Goal: Task Accomplishment & Management: Manage account settings

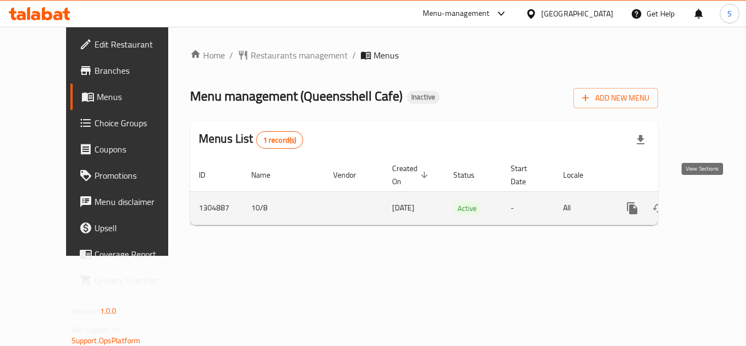
click at [711, 195] on link "enhanced table" at bounding box center [711, 208] width 26 height 26
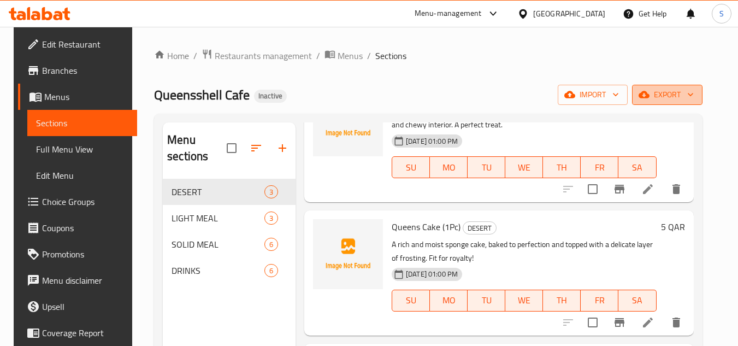
click at [669, 91] on span "export" at bounding box center [667, 95] width 53 height 14
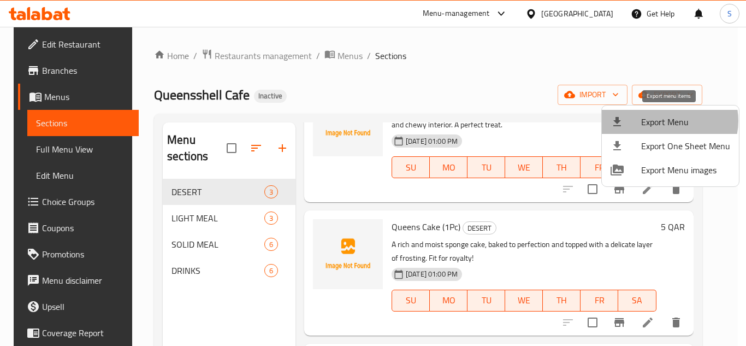
click at [668, 121] on span "Export Menu" at bounding box center [686, 121] width 89 height 13
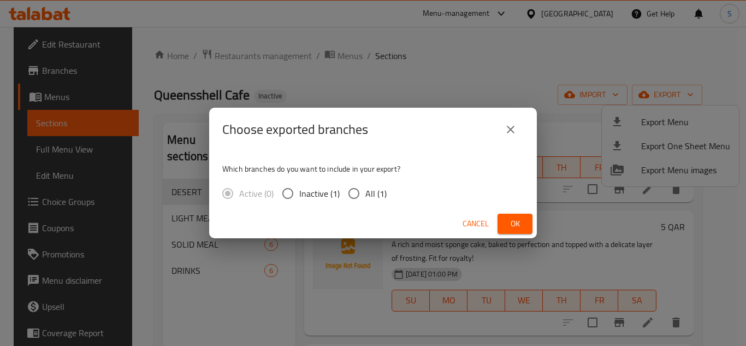
click at [386, 195] on div "Active (0) Inactive (1) All (1)" at bounding box center [308, 193] width 173 height 23
click at [372, 195] on span "All (1)" at bounding box center [376, 193] width 21 height 13
click at [366, 195] on input "All (1)" at bounding box center [354, 193] width 23 height 23
radio input "true"
click at [515, 222] on span "Ok" at bounding box center [515, 224] width 17 height 14
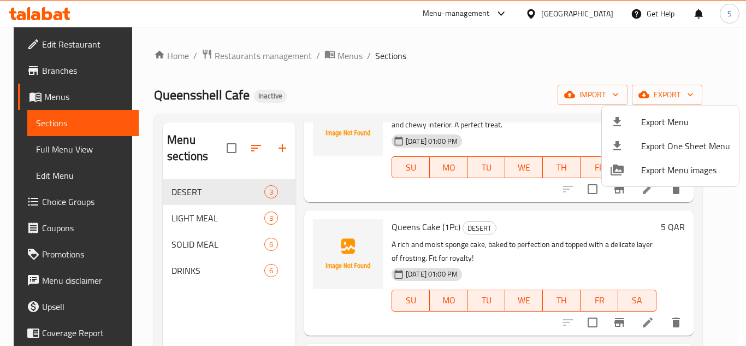
click at [421, 57] on div at bounding box center [373, 173] width 746 height 346
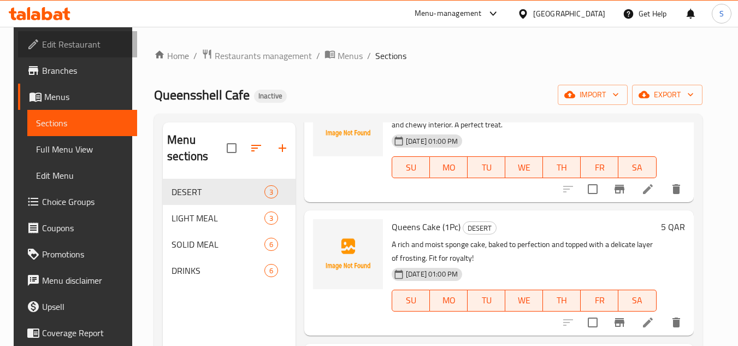
click at [78, 48] on span "Edit Restaurant" at bounding box center [85, 44] width 86 height 13
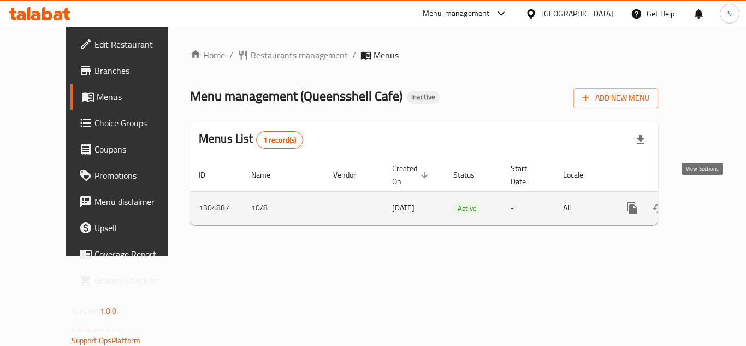
click at [705, 202] on icon "enhanced table" at bounding box center [711, 208] width 13 height 13
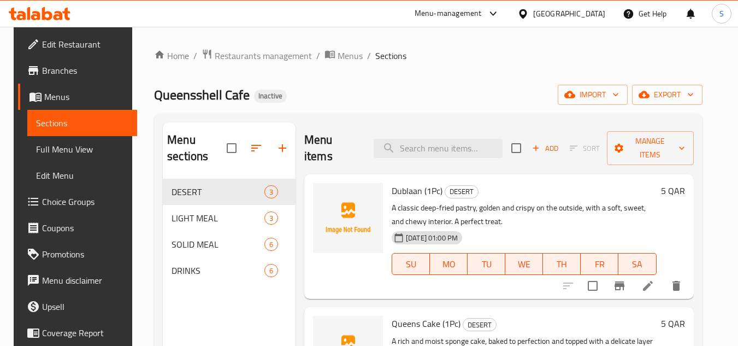
click at [430, 47] on div "Home / Restaurants management / Menus / Sections Queensshell Cafe Inactive impo…" at bounding box center [428, 263] width 592 height 472
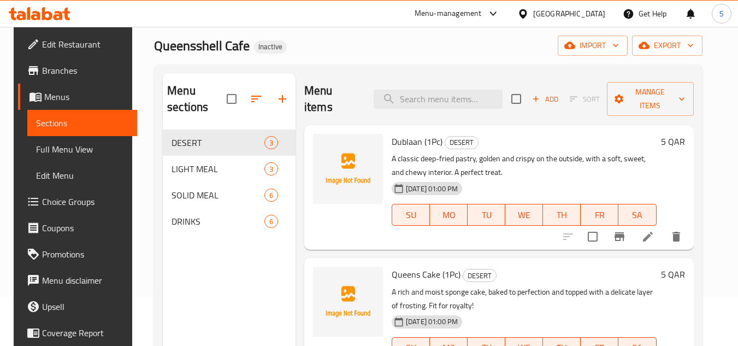
scroll to position [55, 0]
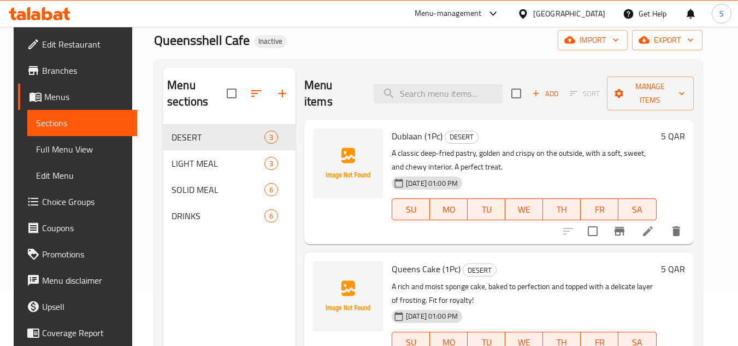
click at [85, 151] on span "Full Menu View" at bounding box center [82, 149] width 92 height 13
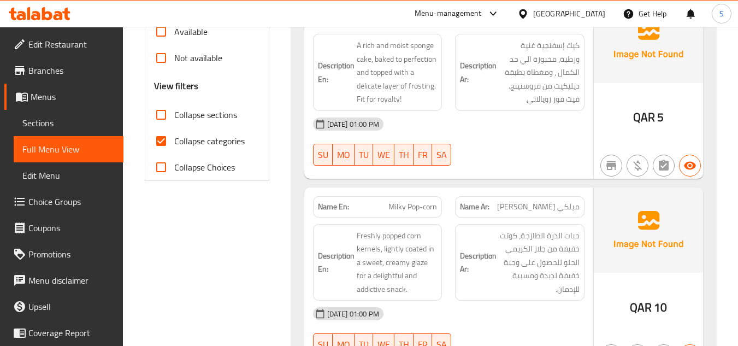
scroll to position [383, 0]
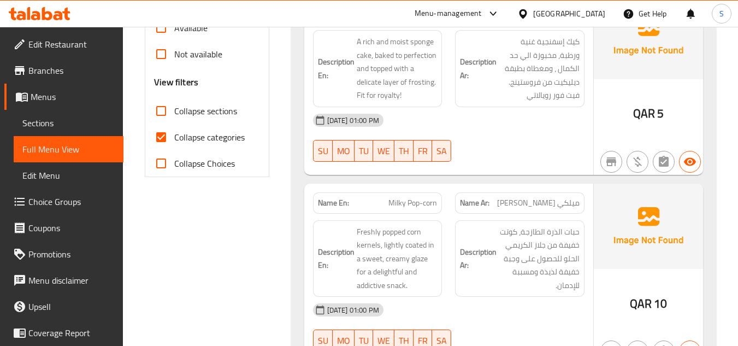
click at [213, 139] on span "Collapse categories" at bounding box center [209, 137] width 70 height 13
click at [174, 139] on input "Collapse categories" at bounding box center [161, 137] width 26 height 26
checkbox input "false"
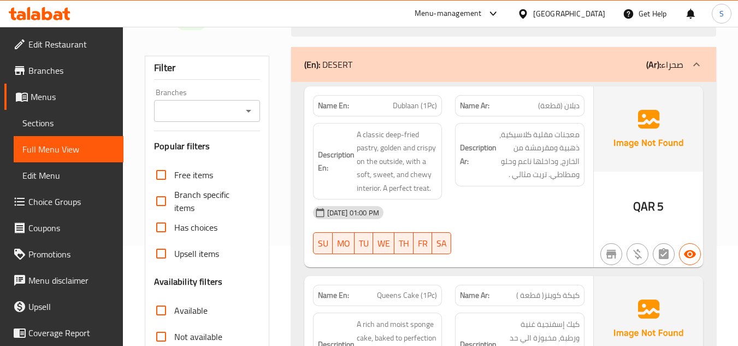
scroll to position [109, 0]
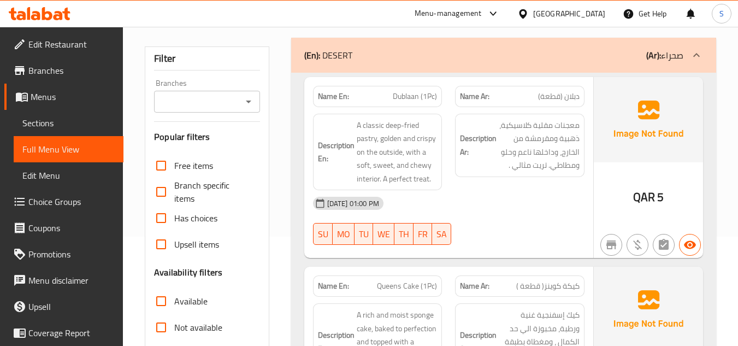
click at [465, 216] on div "10-08-2025 01:00 PM" at bounding box center [449, 203] width 285 height 26
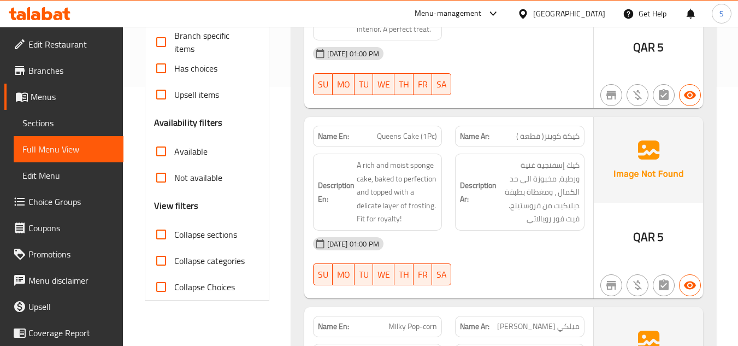
scroll to position [273, 0]
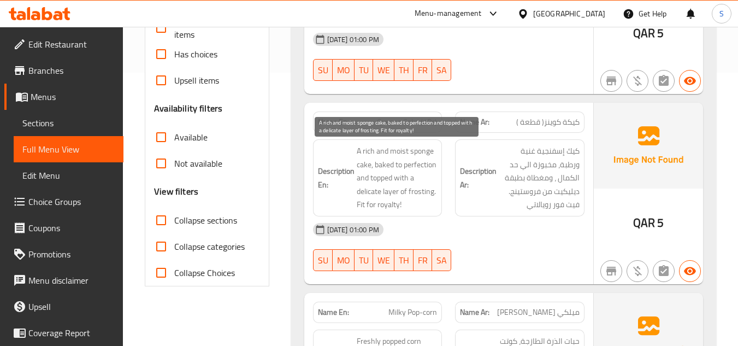
click at [393, 210] on span "A rich and moist sponge cake, baked to perfection and topped with a delicate la…" at bounding box center [397, 177] width 81 height 67
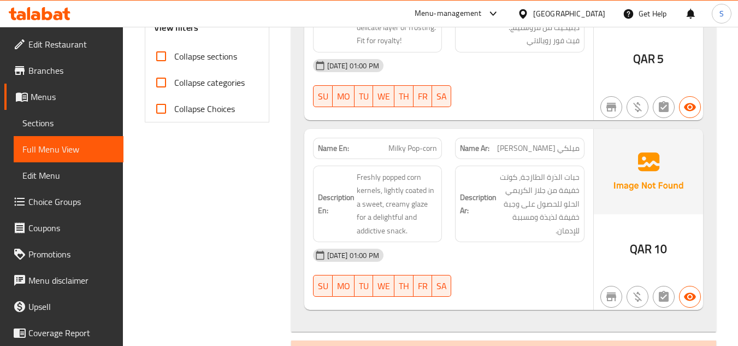
scroll to position [492, 0]
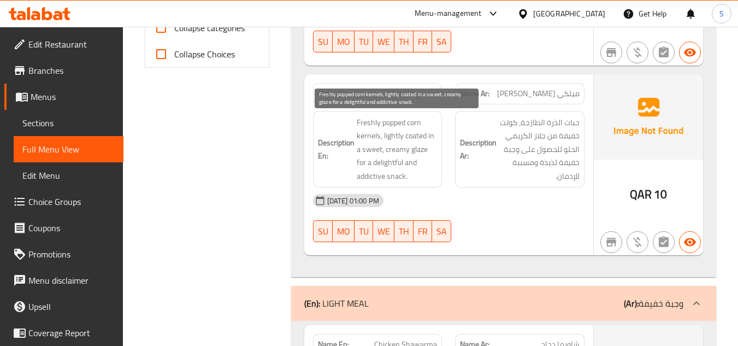
click at [367, 136] on span "Freshly popped corn kernels, lightly coated in a sweet, creamy glaze for a deli…" at bounding box center [397, 149] width 81 height 67
click at [415, 150] on span "Freshly popped corn kernels, lightly coated in a sweet, creamy glaze for a deli…" at bounding box center [397, 149] width 81 height 67
click at [397, 175] on span "Freshly popped corn kernels, lightly coated in a sweet, creamy glaze for a deli…" at bounding box center [397, 149] width 81 height 67
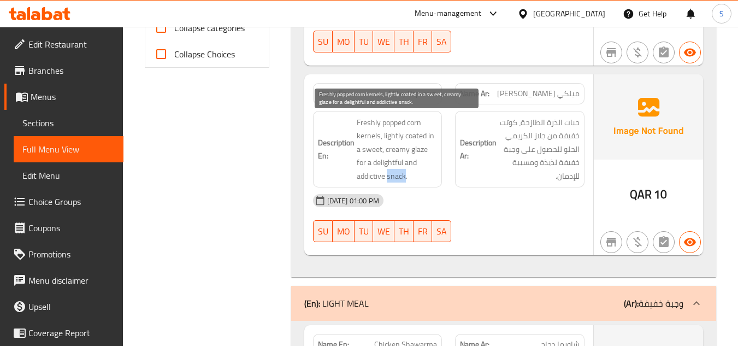
click at [397, 175] on span "Freshly popped corn kernels, lightly coated in a sweet, creamy glaze for a deli…" at bounding box center [397, 149] width 81 height 67
click at [416, 135] on span "Freshly popped corn kernels, lightly coated in a sweet, creamy glaze for a deli…" at bounding box center [397, 149] width 81 height 67
copy span "coated"
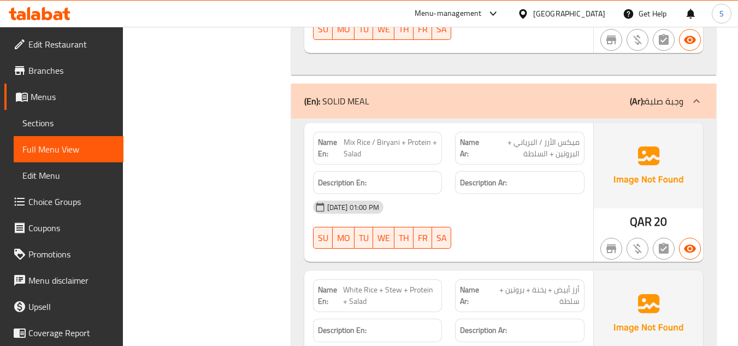
scroll to position [1366, 0]
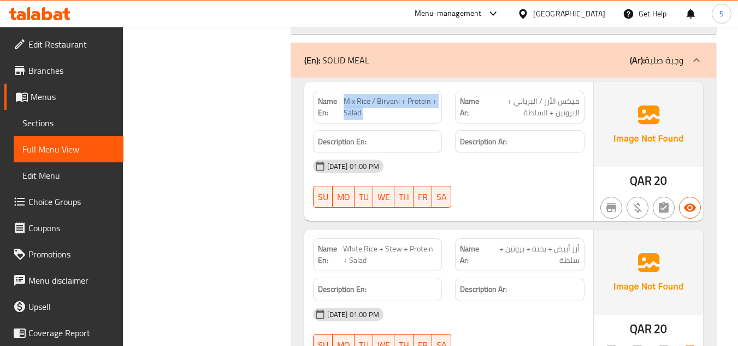
copy span "Mix Rice / Biryani + Protein + Salad"
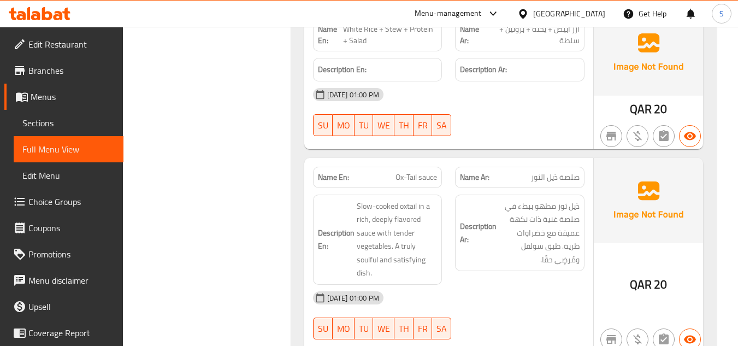
scroll to position [1639, 0]
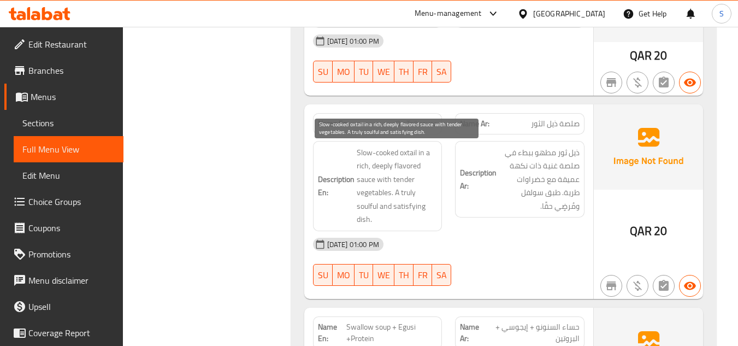
click at [362, 202] on span "Slow-cooked oxtail in a rich, deeply flavored sauce with tender vegetables. A t…" at bounding box center [397, 186] width 81 height 80
copy span "soulful"
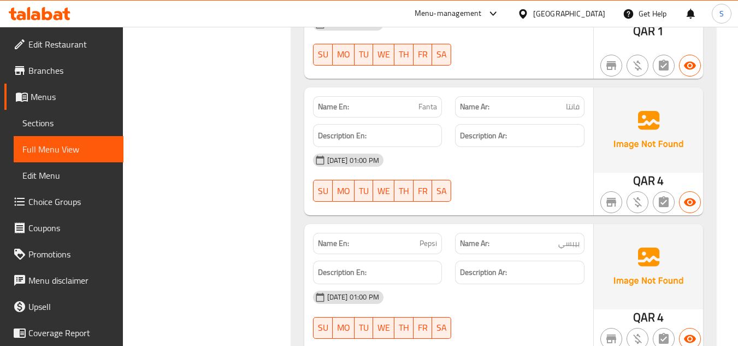
scroll to position [3165, 0]
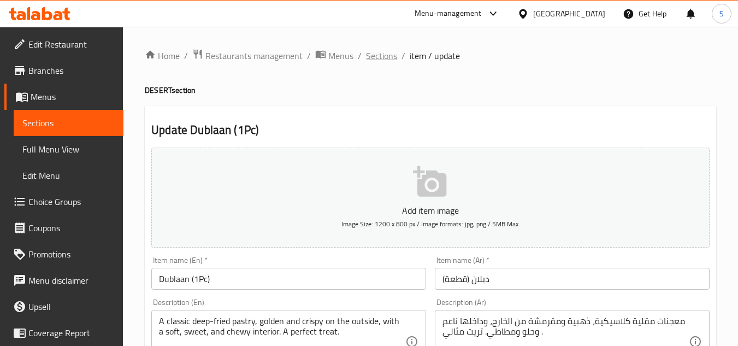
click at [380, 57] on span "Sections" at bounding box center [381, 55] width 31 height 13
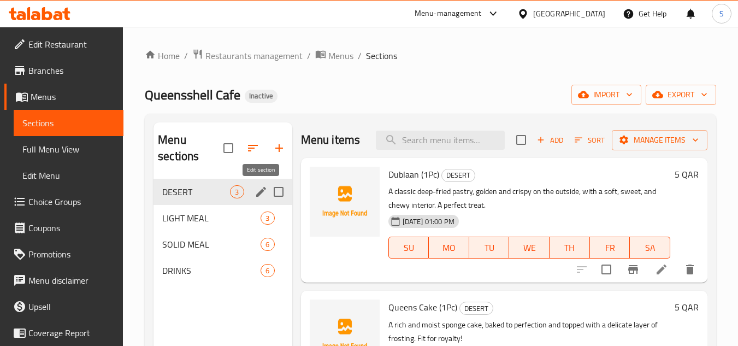
click at [257, 193] on icon "edit" at bounding box center [261, 191] width 13 height 13
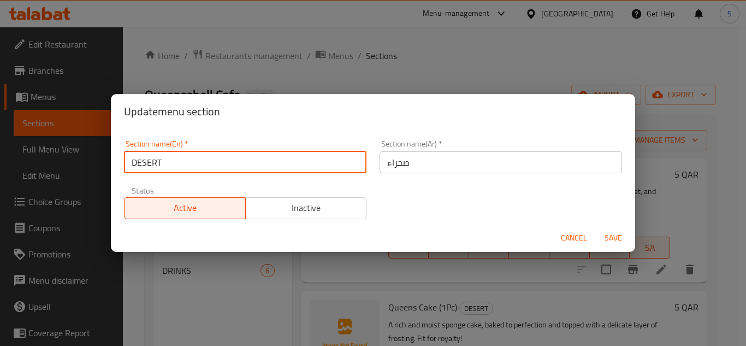
click at [167, 162] on input "DESERT" at bounding box center [245, 162] width 243 height 22
type input "DE"
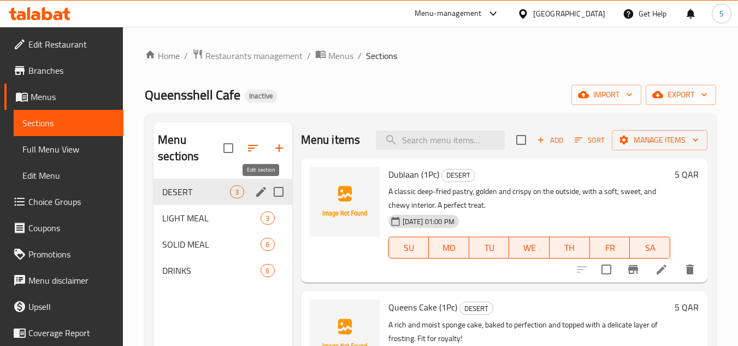
click at [255, 195] on icon "edit" at bounding box center [261, 191] width 13 height 13
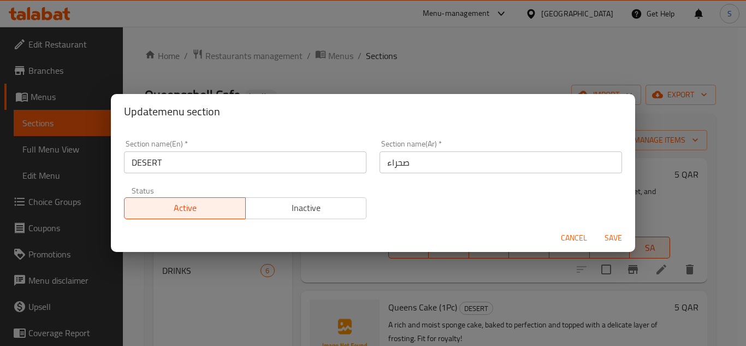
click at [227, 163] on input "DESERT" at bounding box center [245, 162] width 243 height 22
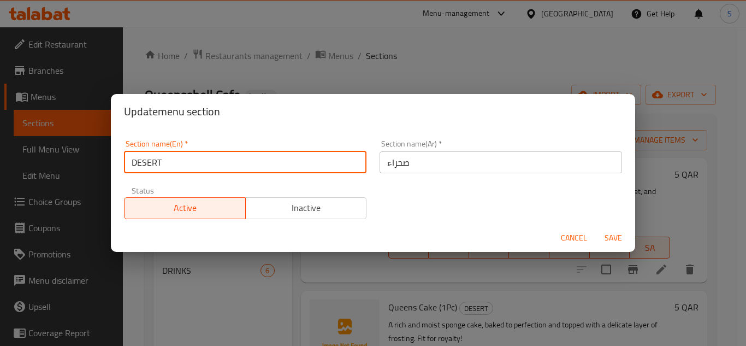
click at [227, 163] on input "DESERT" at bounding box center [245, 162] width 243 height 22
type input "de"
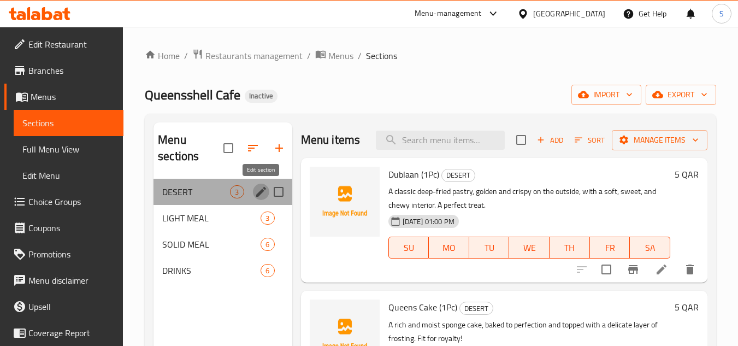
click at [262, 192] on icon "edit" at bounding box center [261, 192] width 10 height 10
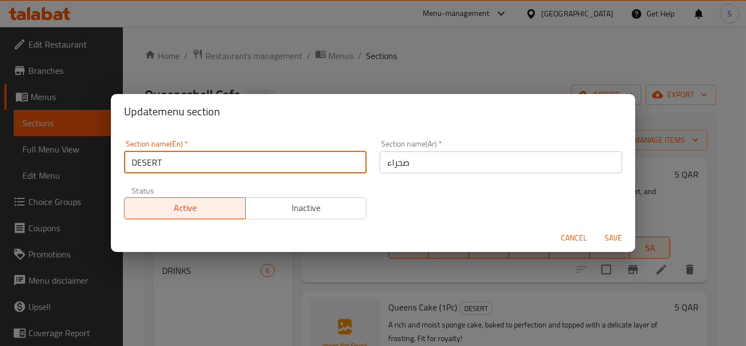
click at [195, 166] on input "DESERT" at bounding box center [245, 162] width 243 height 22
type input "Dessets"
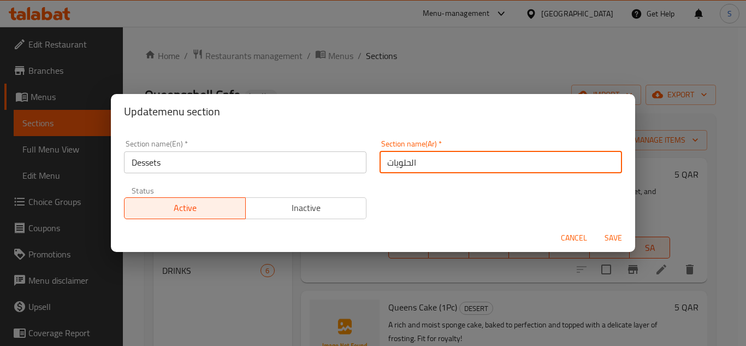
type input "الحلويات"
click at [596, 228] on button "Save" at bounding box center [613, 238] width 35 height 20
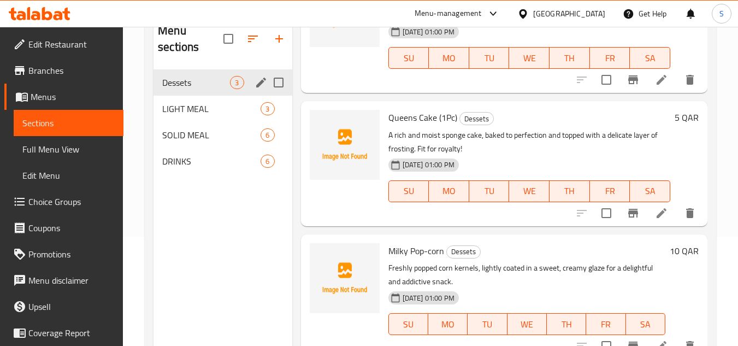
scroll to position [153, 0]
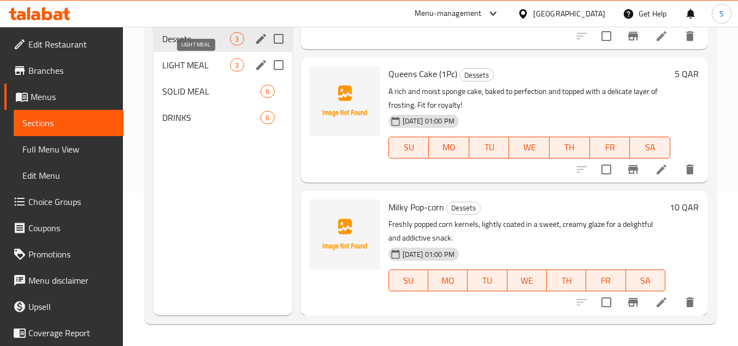
click at [187, 70] on span "LIGHT MEAL" at bounding box center [196, 64] width 68 height 13
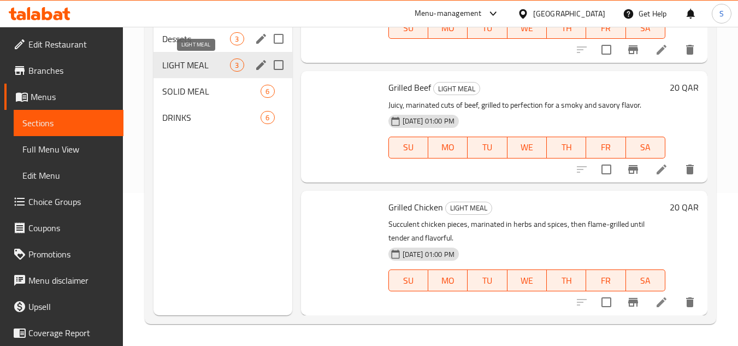
scroll to position [83, 0]
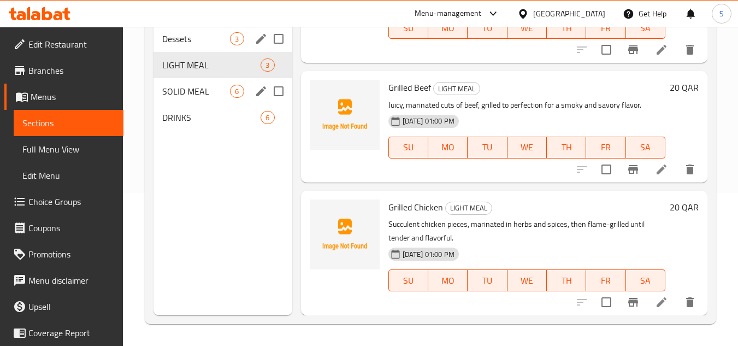
click at [184, 83] on div "SOLID MEAL 6" at bounding box center [223, 91] width 138 height 26
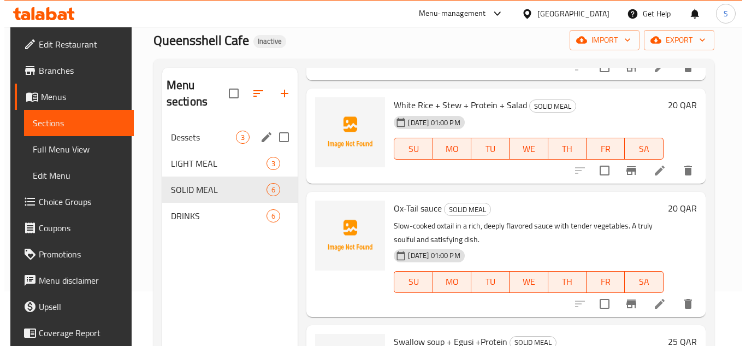
scroll to position [164, 0]
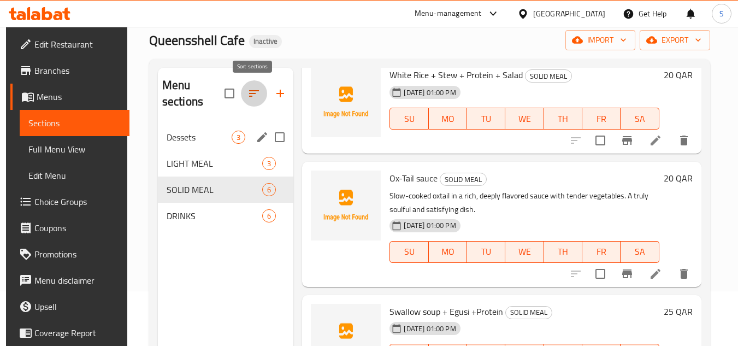
click at [254, 93] on icon "button" at bounding box center [254, 93] width 10 height 7
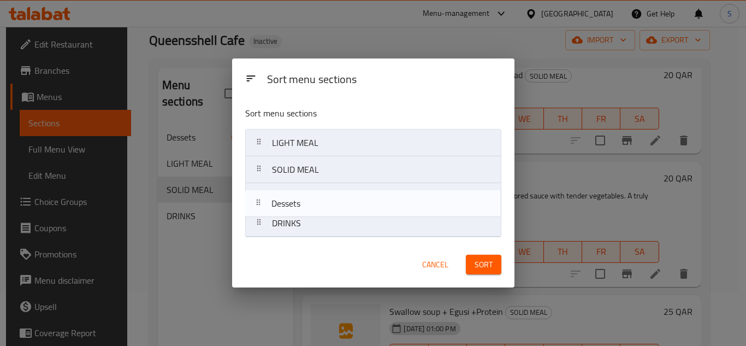
drag, startPoint x: 337, startPoint y: 145, endPoint x: 337, endPoint y: 209, distance: 63.9
click at [337, 209] on nav "Dessets LIGHT MEAL SOLID MEAL DRINKS" at bounding box center [373, 183] width 256 height 108
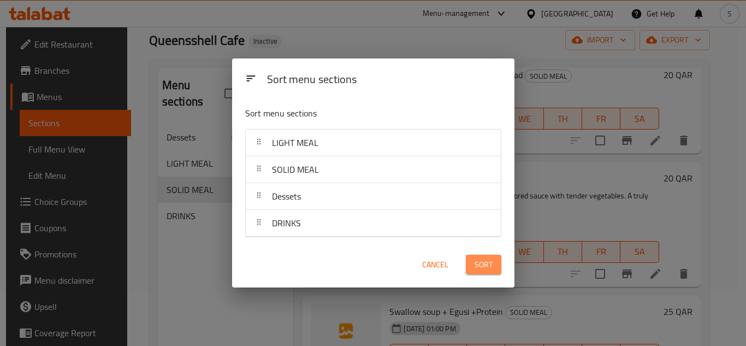
click at [486, 265] on span "Sort" at bounding box center [484, 265] width 18 height 14
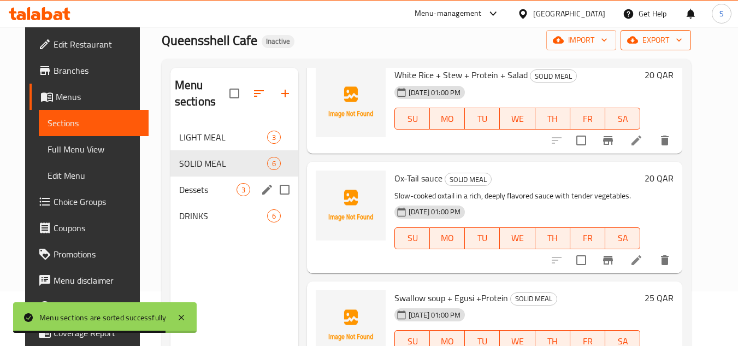
click at [671, 38] on span "export" at bounding box center [656, 40] width 53 height 14
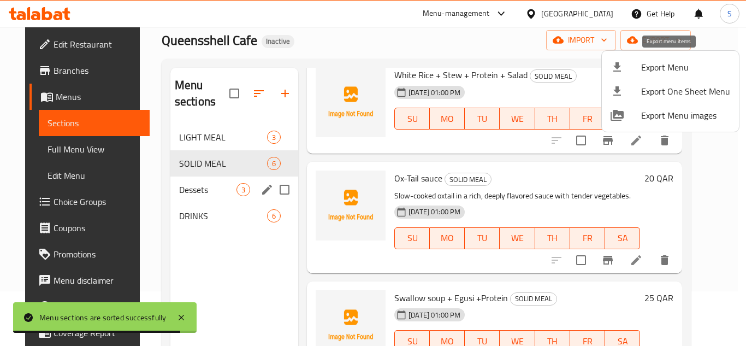
click at [671, 64] on span "Export Menu" at bounding box center [686, 67] width 89 height 13
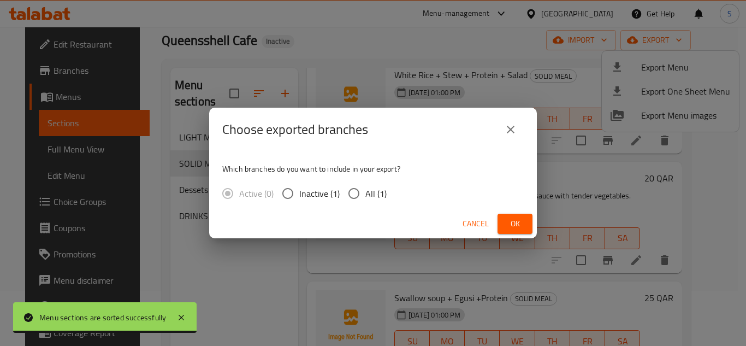
click at [378, 193] on span "All (1)" at bounding box center [376, 193] width 21 height 13
click at [366, 193] on input "All (1)" at bounding box center [354, 193] width 23 height 23
radio input "true"
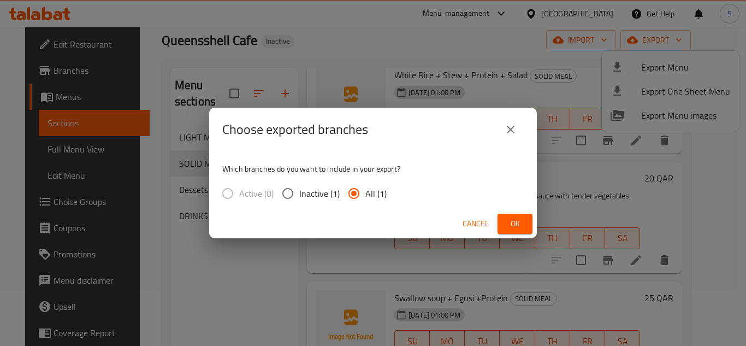
drag, startPoint x: 516, startPoint y: 216, endPoint x: 473, endPoint y: 164, distance: 68.3
click at [516, 216] on button "Ok" at bounding box center [515, 224] width 35 height 20
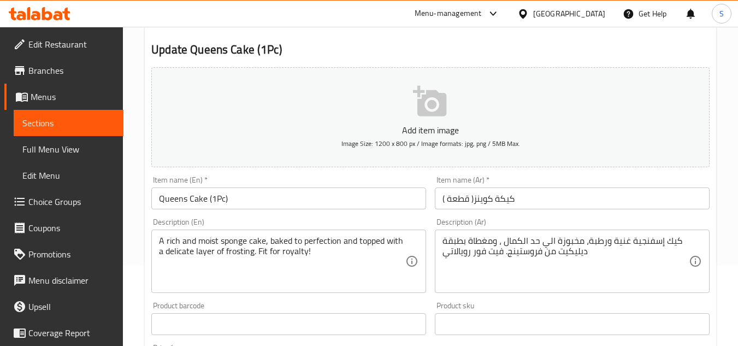
scroll to position [164, 0]
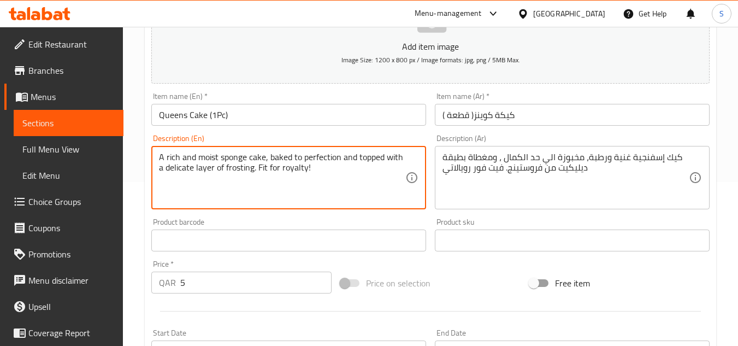
drag, startPoint x: 259, startPoint y: 169, endPoint x: 348, endPoint y: 169, distance: 89.1
type textarea "A rich and moist sponge cake, baked to perfection and topped with a delicate la…"
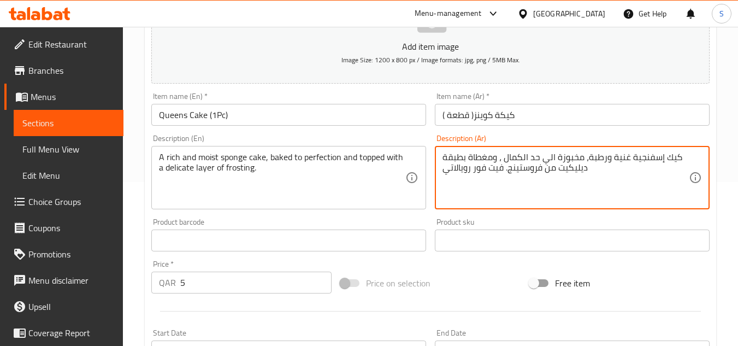
drag, startPoint x: 460, startPoint y: 171, endPoint x: 443, endPoint y: 169, distance: 16.4
type textarea "كيك إسفنجية غنية ورطبة، مخبوزة الي حد الكمال ، ومغطاة بطبقة ديليكيت من فروستينج."
click at [509, 120] on input "كيكة كوينز( قطعة )" at bounding box center [572, 115] width 275 height 22
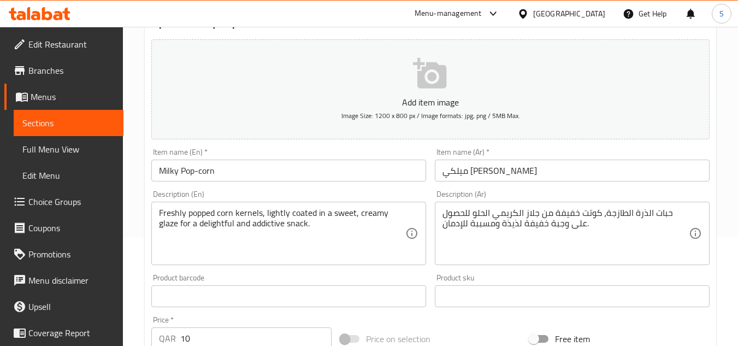
scroll to position [164, 0]
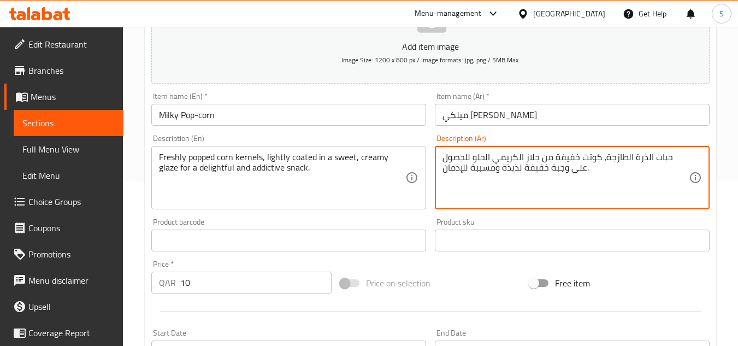
click at [610, 156] on textarea "حبات الذرة الطازجة، كوتت خفيفة من جلاز الكريمي الحلو للحصول على وجبة خفيفة لذيذ…" at bounding box center [566, 178] width 246 height 52
paste textarea "غلف"
click at [563, 157] on textarea "حبات الذرة الطازجة، مغلف خفيفة من جلاز الكريمي الحلو للحصول على وجبة خفيفة لذيذ…" at bounding box center [566, 178] width 246 height 52
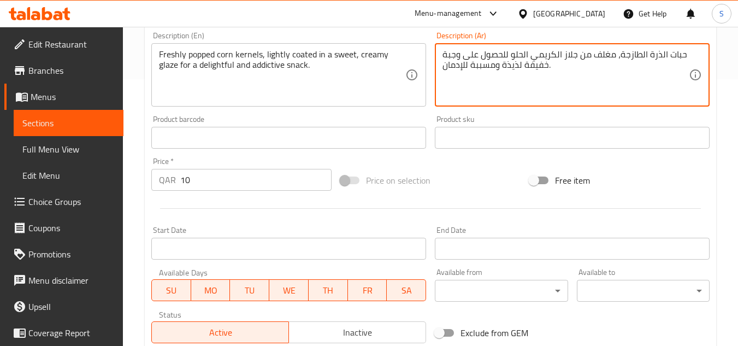
scroll to position [273, 0]
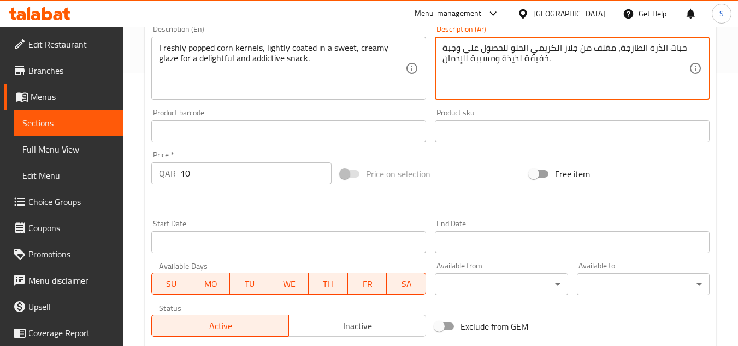
click at [585, 53] on textarea "حبات الذرة الطازجة، مغلف من جلاز الكريمي الحلو للحصول على وجبة خفيفة لذيذة ومسب…" at bounding box center [566, 69] width 246 height 52
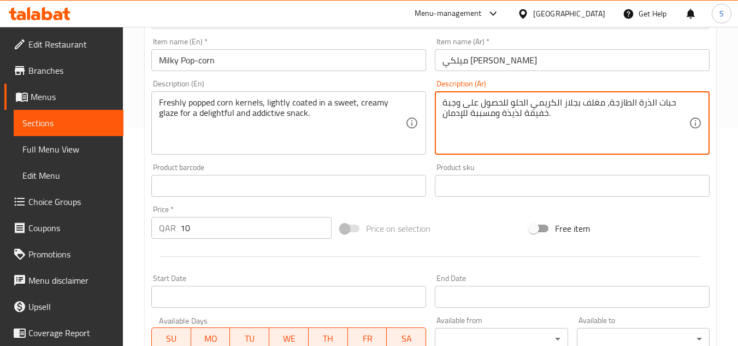
click at [569, 104] on textarea "حبات الذرة الطازجة، مغلف بجلاز الكريمي الحلو للحصول على وجبة خفيفة لذيذة ومسببة…" at bounding box center [566, 123] width 246 height 52
drag, startPoint x: 563, startPoint y: 110, endPoint x: 572, endPoint y: 107, distance: 9.7
click at [572, 107] on textarea "حبات الذرة الطازجة، مغلف بجلاز الكريمي الحلو للحصول على وجبة خفيفة لذيذة ومسببة…" at bounding box center [566, 123] width 246 height 52
type textarea "حبات الذرة الطازجة، مغلف بجليز خفيف الكريمي الحلو للحصول على وجبة خفيفة لذيذة و…"
click at [522, 62] on input "ميلكي [PERSON_NAME]" at bounding box center [572, 60] width 275 height 22
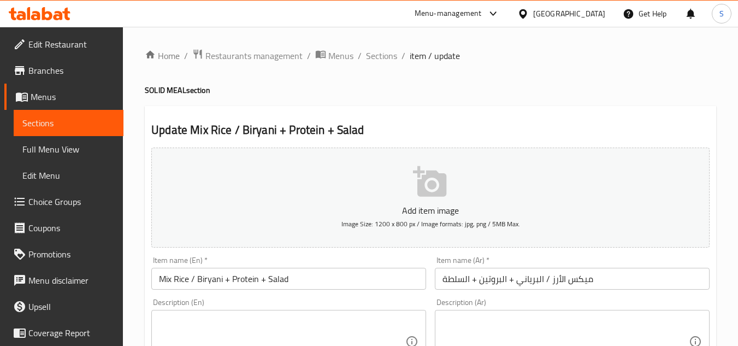
click at [68, 202] on span "Choice Groups" at bounding box center [71, 201] width 86 height 13
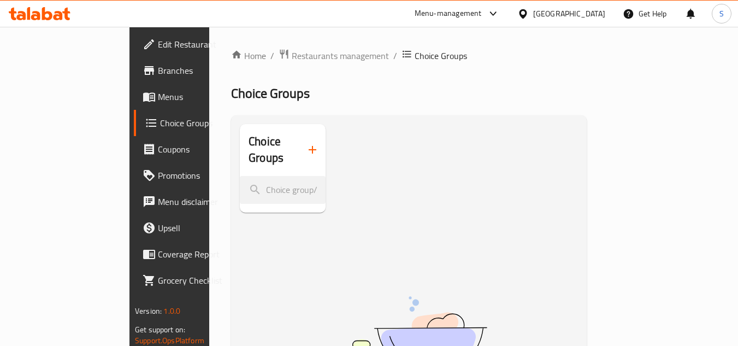
click at [309, 146] on icon "button" at bounding box center [313, 150] width 8 height 8
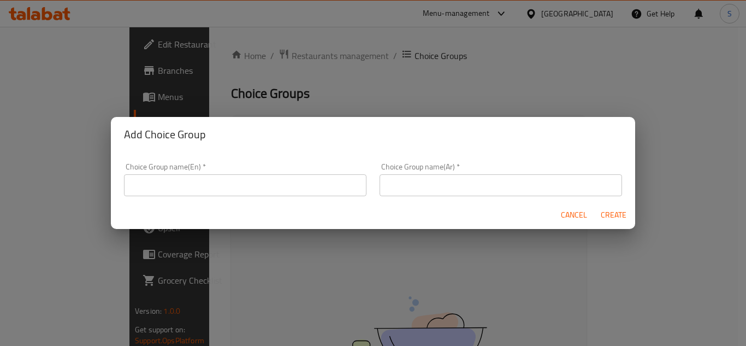
click at [275, 185] on input "text" at bounding box center [245, 185] width 243 height 22
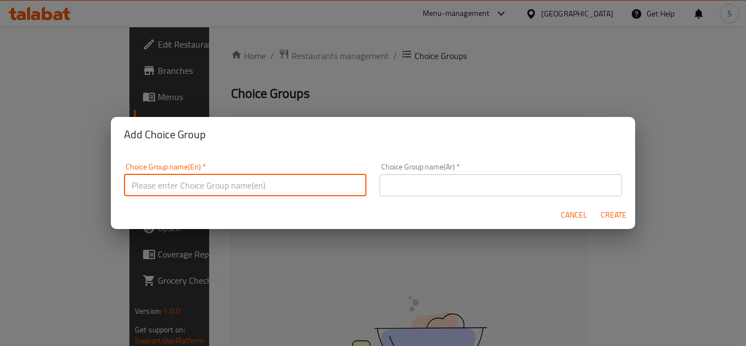
type input "choices"
click at [442, 185] on input "text" at bounding box center [501, 185] width 243 height 22
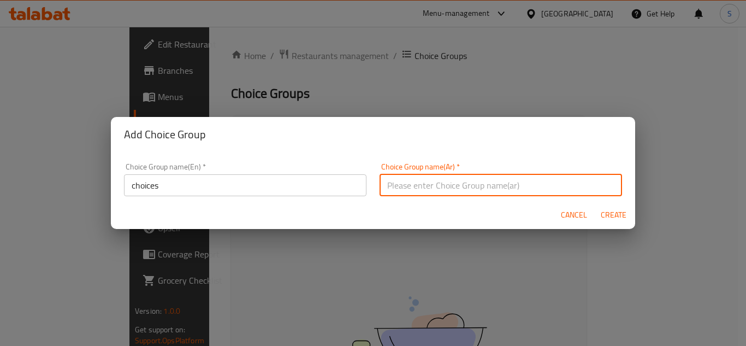
type input "إختيارات"
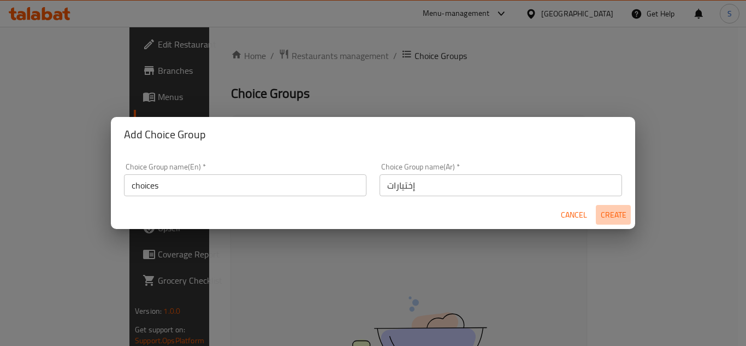
click at [609, 212] on span "Create" at bounding box center [614, 215] width 26 height 14
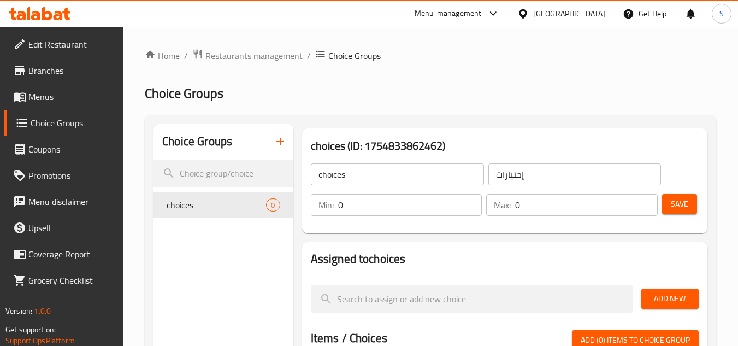
click at [405, 213] on input "0" at bounding box center [410, 205] width 144 height 22
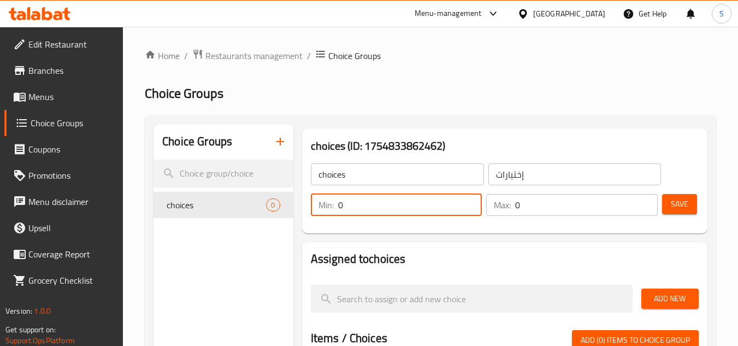
click at [405, 213] on input "0" at bounding box center [410, 205] width 144 height 22
type input "1"
click at [537, 207] on input "0" at bounding box center [586, 205] width 143 height 22
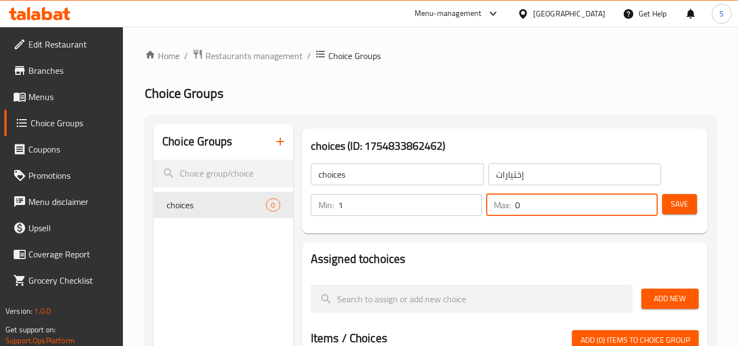
click at [537, 207] on input "0" at bounding box center [586, 205] width 143 height 22
type input "1"
drag, startPoint x: 672, startPoint y: 206, endPoint x: 624, endPoint y: 172, distance: 58.4
click at [672, 206] on span "Save" at bounding box center [679, 204] width 17 height 14
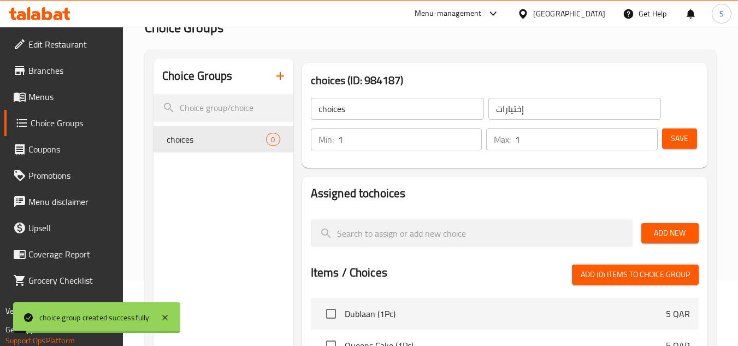
scroll to position [109, 0]
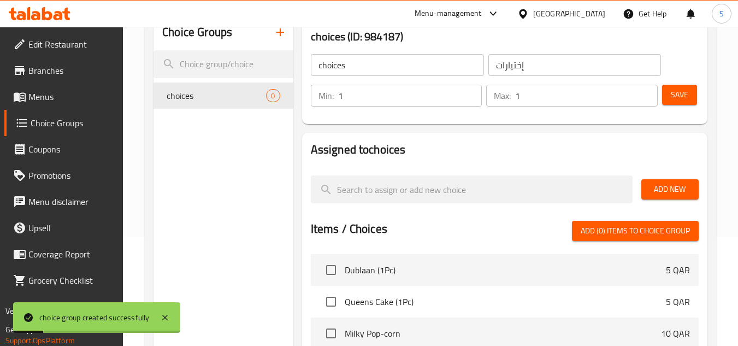
click at [679, 188] on span "Add New" at bounding box center [670, 190] width 40 height 14
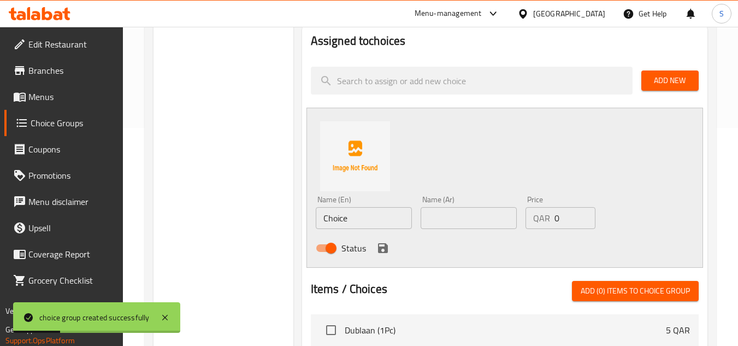
scroll to position [219, 0]
click at [377, 213] on input "Choice" at bounding box center [364, 218] width 96 height 22
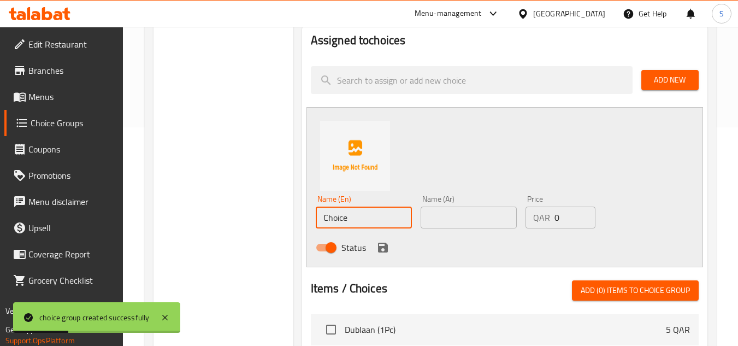
click at [377, 213] on input "Choice" at bounding box center [364, 218] width 96 height 22
type input "rice"
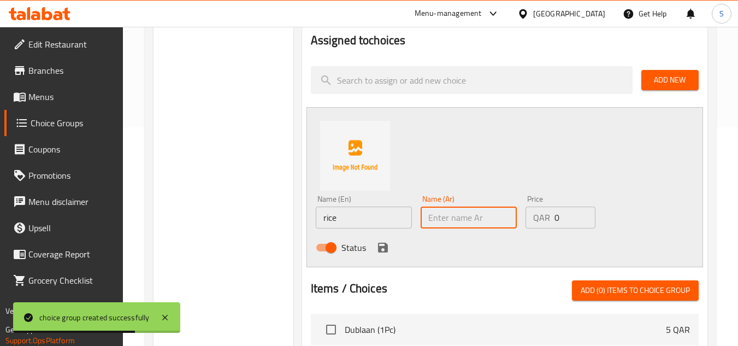
click at [457, 217] on input "text" at bounding box center [469, 218] width 96 height 22
type input "أرز"
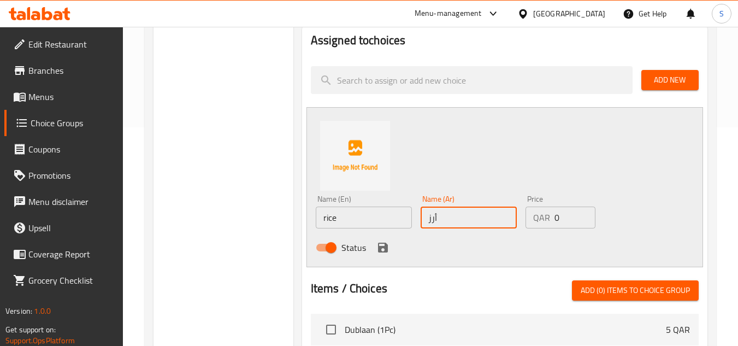
click at [384, 248] on icon "save" at bounding box center [383, 248] width 10 height 10
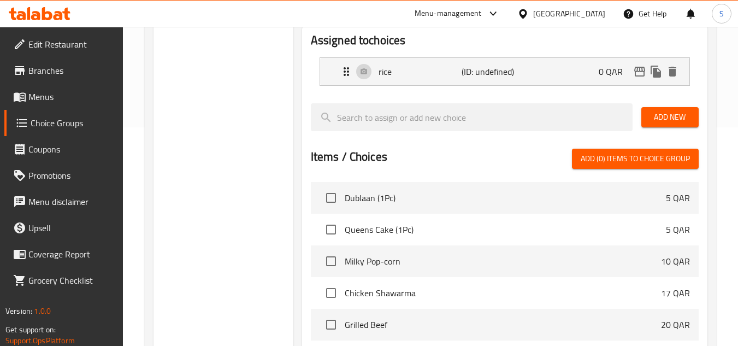
scroll to position [109, 0]
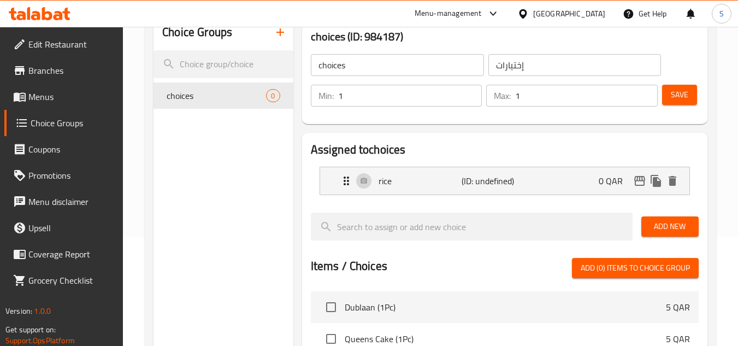
click at [674, 225] on span "Add New" at bounding box center [670, 227] width 40 height 14
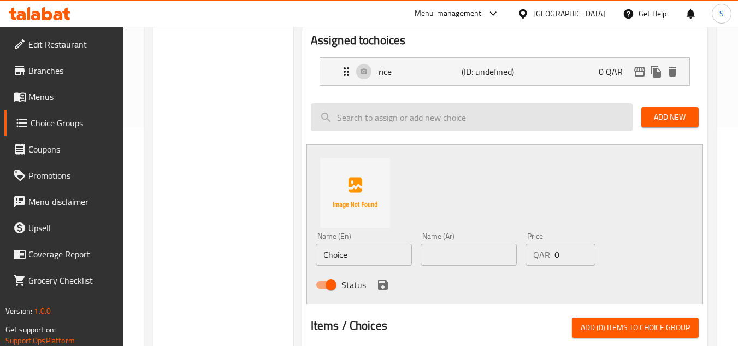
scroll to position [273, 0]
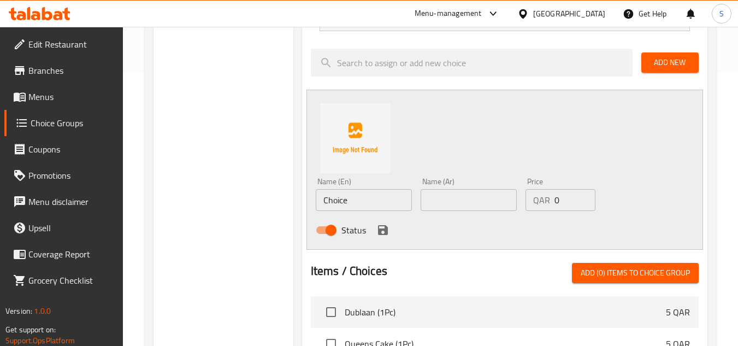
click at [460, 201] on input "text" at bounding box center [469, 200] width 96 height 22
type input "برياني"
click at [372, 205] on input "Choice" at bounding box center [364, 200] width 96 height 22
type input "biryani"
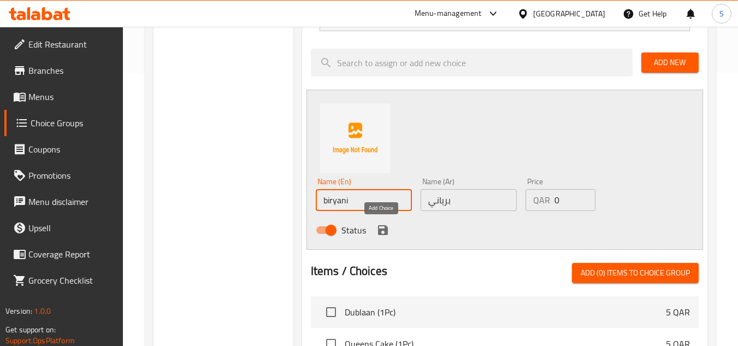
click at [384, 232] on icon "save" at bounding box center [383, 230] width 13 height 13
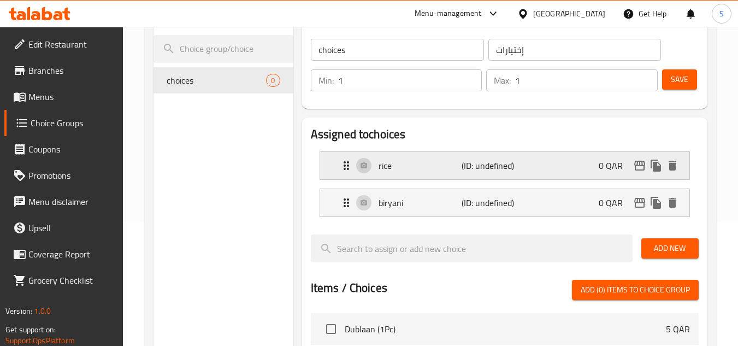
scroll to position [109, 0]
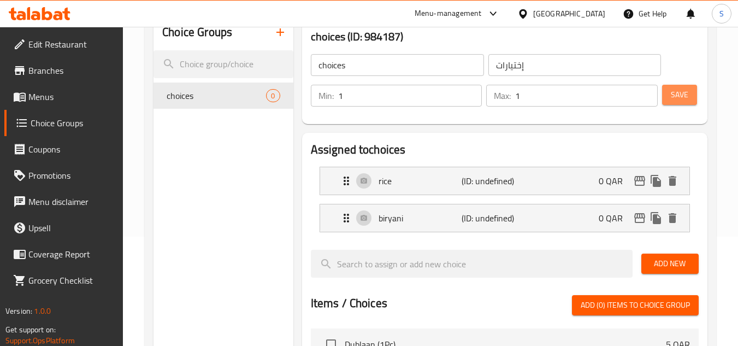
click at [685, 92] on span "Save" at bounding box center [679, 95] width 17 height 14
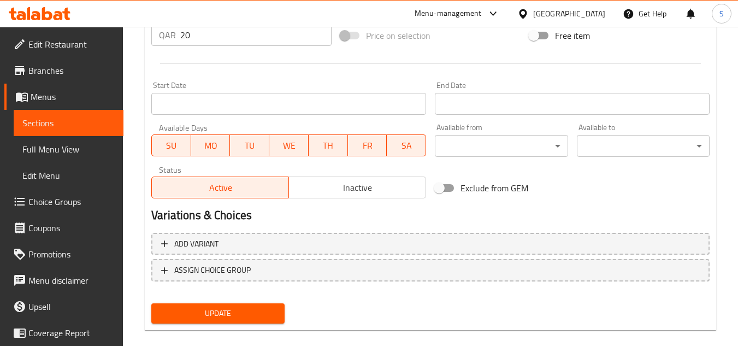
scroll to position [426, 0]
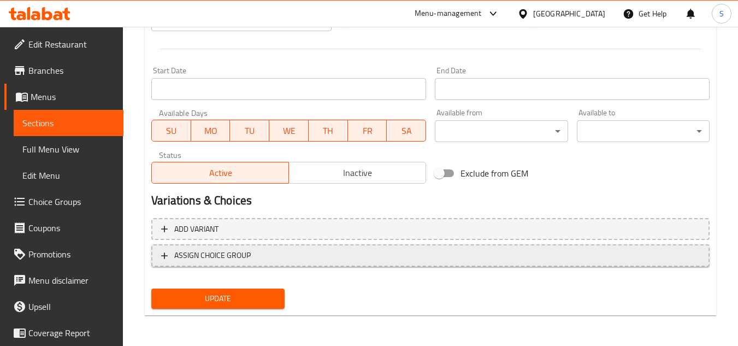
click at [361, 255] on span "ASSIGN CHOICE GROUP" at bounding box center [430, 256] width 539 height 14
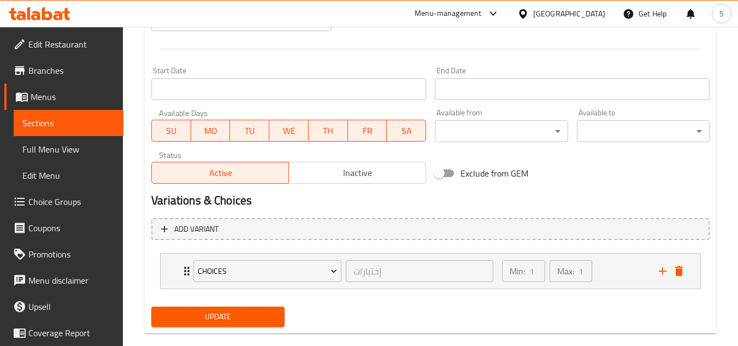
click at [250, 313] on span "Update" at bounding box center [217, 317] width 115 height 14
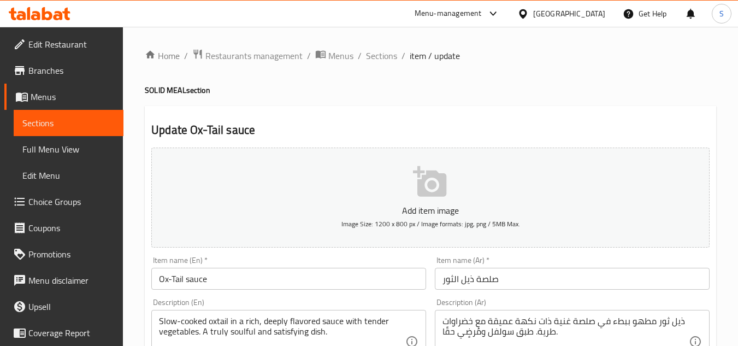
scroll to position [109, 0]
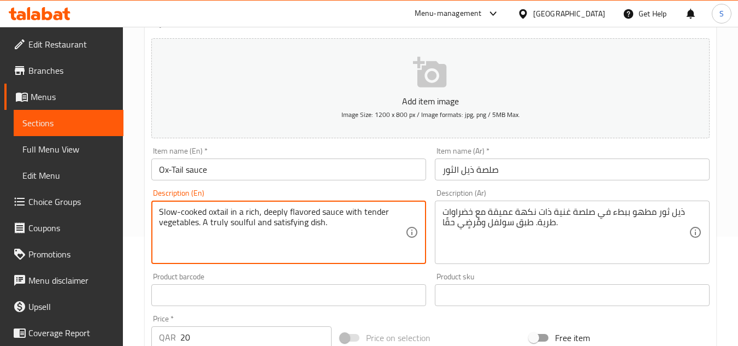
drag, startPoint x: 204, startPoint y: 220, endPoint x: 348, endPoint y: 227, distance: 144.4
type textarea "Slow-cooked oxtail in a rich, deeply flavored sauce with tender vegetables."
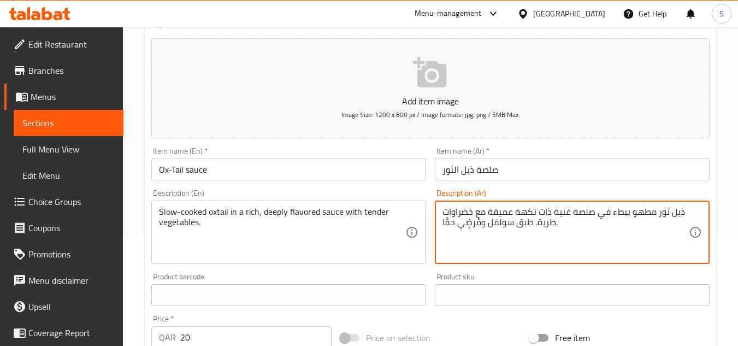
drag, startPoint x: 537, startPoint y: 226, endPoint x: 440, endPoint y: 226, distance: 96.7
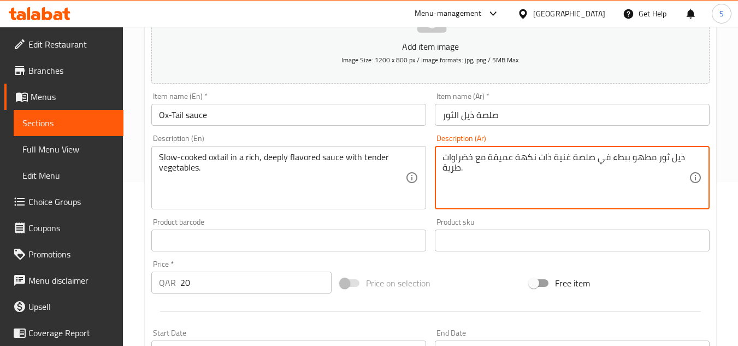
type textarea "ذيل ثور مطهو ببطء في صلصة غنية ذات نكهة عميقة مع خضراوات طرية."
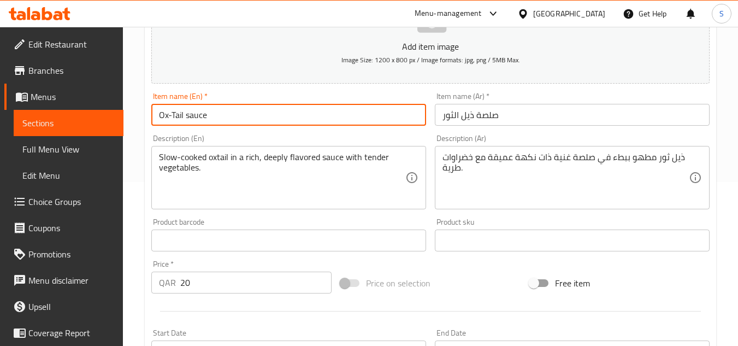
click at [388, 123] on input "Ox-Tail sauce" at bounding box center [288, 115] width 275 height 22
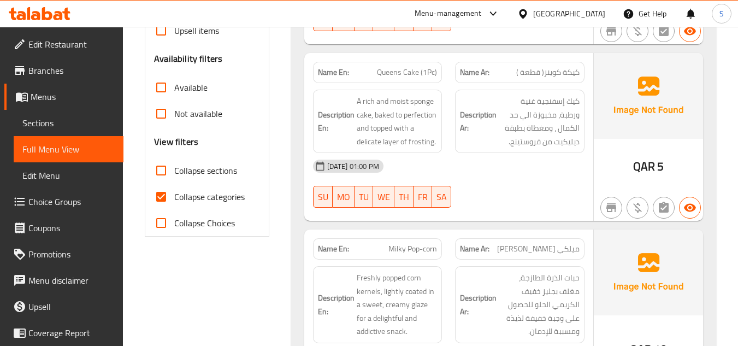
scroll to position [328, 0]
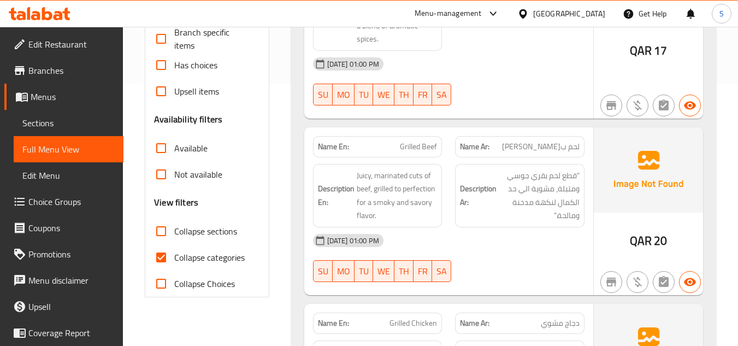
scroll to position [273, 0]
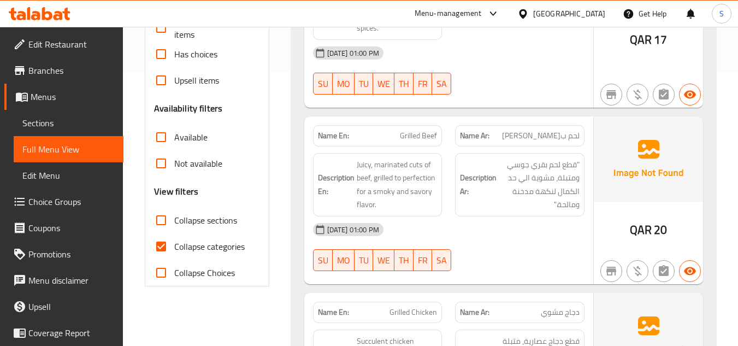
click at [219, 249] on span "Collapse categories" at bounding box center [209, 246] width 70 height 13
click at [174, 249] on input "Collapse categories" at bounding box center [161, 246] width 26 height 26
checkbox input "false"
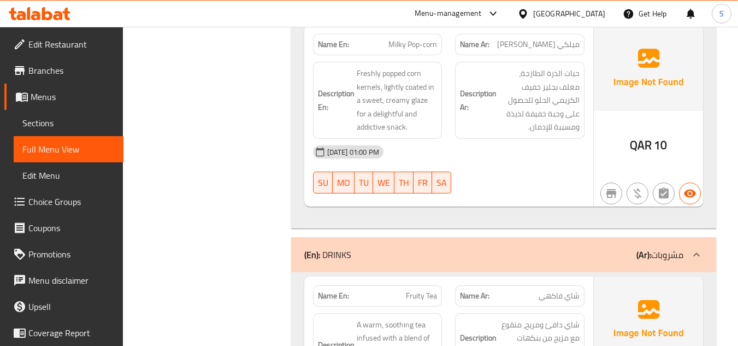
scroll to position [2350, 0]
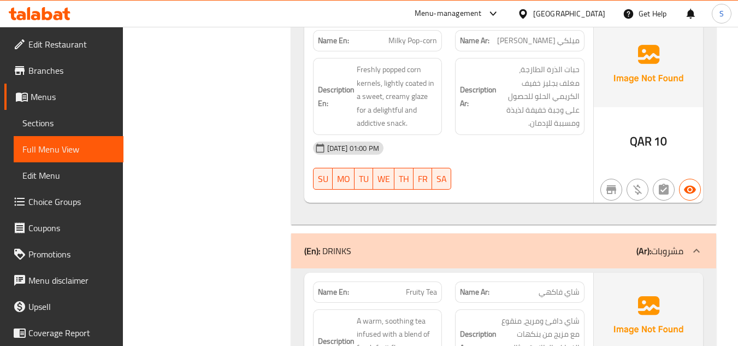
drag, startPoint x: 208, startPoint y: 132, endPoint x: 256, endPoint y: 184, distance: 70.8
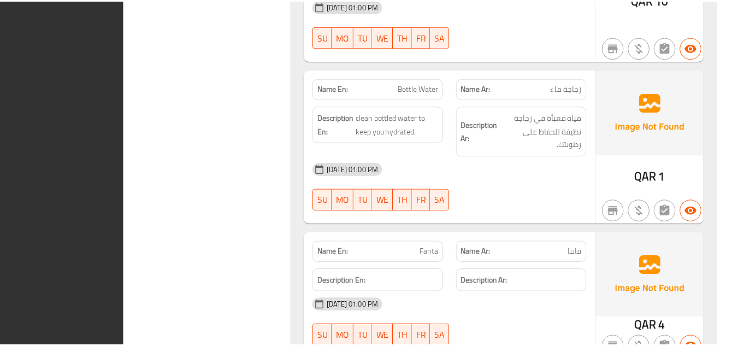
scroll to position [3265, 0]
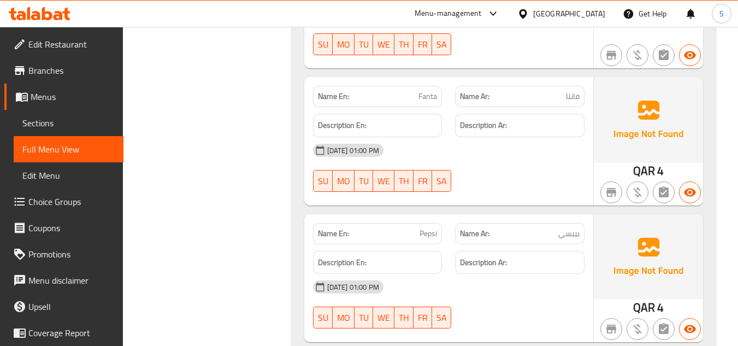
click at [529, 13] on icon at bounding box center [523, 13] width 11 height 11
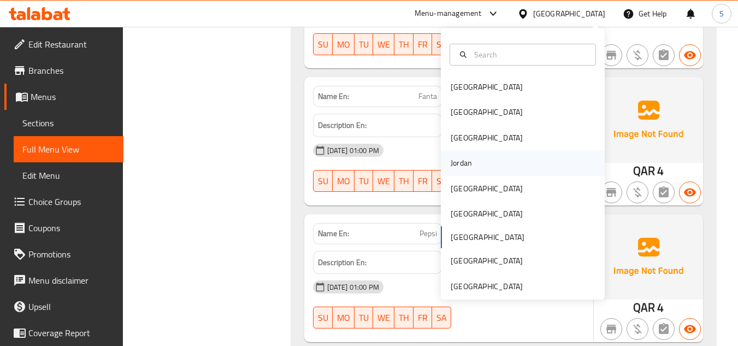
click at [476, 162] on div "Jordan" at bounding box center [523, 162] width 164 height 25
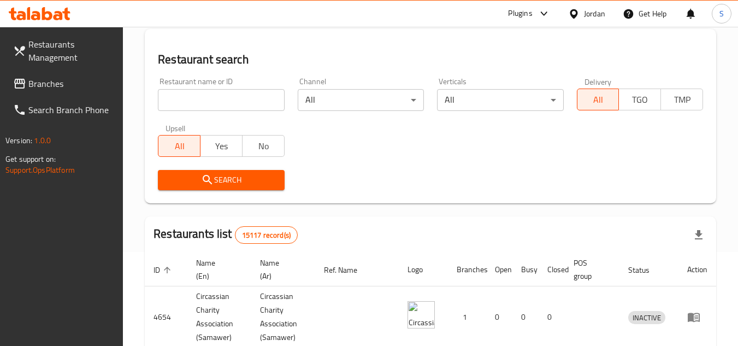
scroll to position [90, 0]
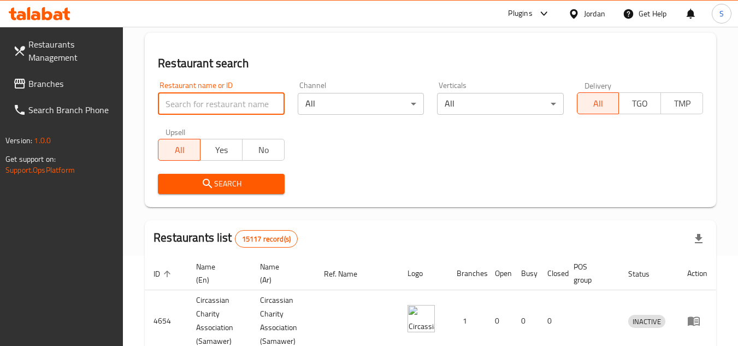
paste input "703438"
type input "703438"
click button "Search" at bounding box center [221, 184] width 126 height 20
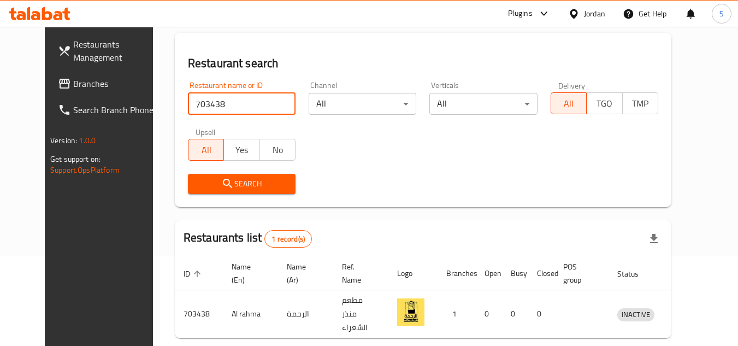
scroll to position [132, 0]
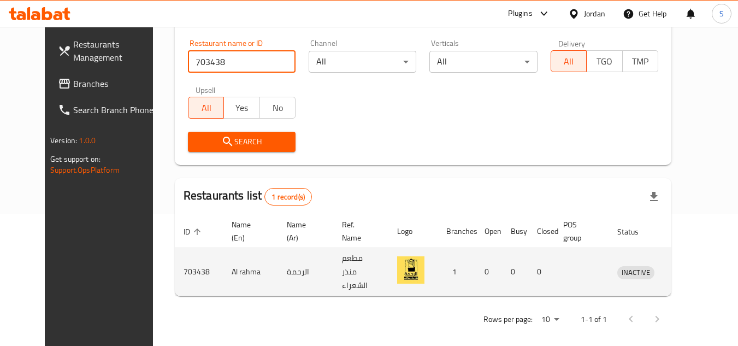
click at [687, 271] on icon "enhanced table" at bounding box center [686, 273] width 4 height 4
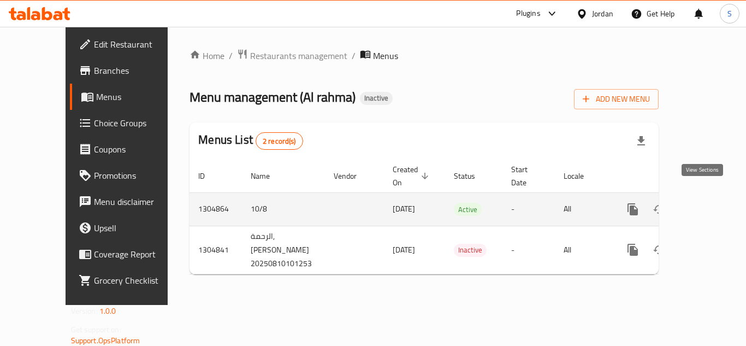
click at [707, 204] on icon "enhanced table" at bounding box center [712, 209] width 10 height 10
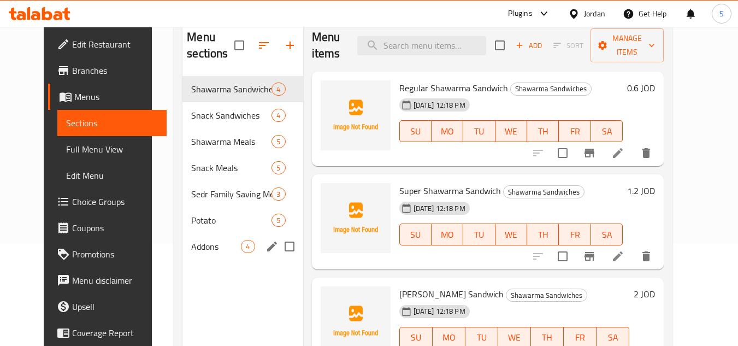
scroll to position [44, 0]
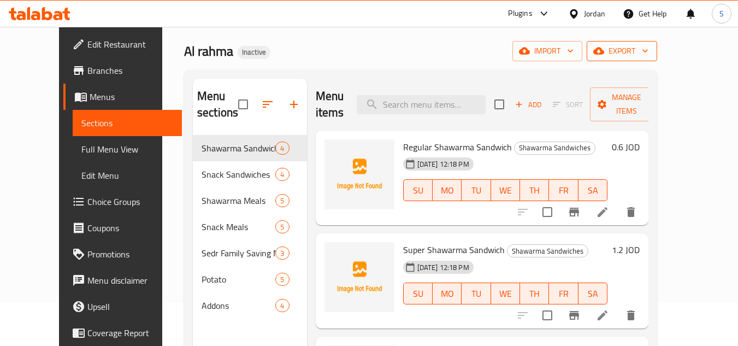
click at [649, 46] on span "export" at bounding box center [622, 51] width 53 height 14
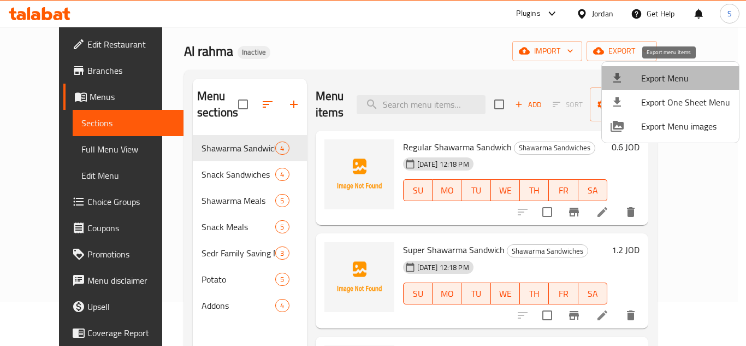
click at [679, 74] on span "Export Menu" at bounding box center [686, 78] width 89 height 13
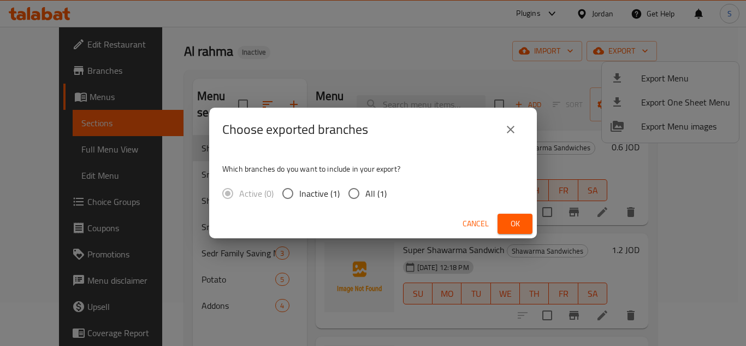
click at [366, 197] on span "All (1)" at bounding box center [376, 193] width 21 height 13
click at [365, 197] on input "All (1)" at bounding box center [354, 193] width 23 height 23
radio input "true"
click at [503, 219] on button "Ok" at bounding box center [515, 224] width 35 height 20
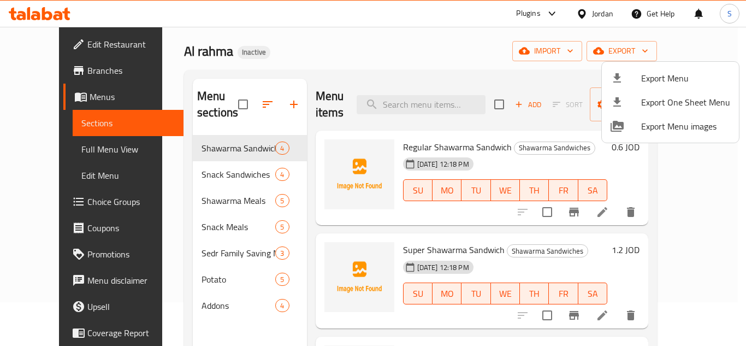
click at [420, 60] on div at bounding box center [373, 173] width 746 height 346
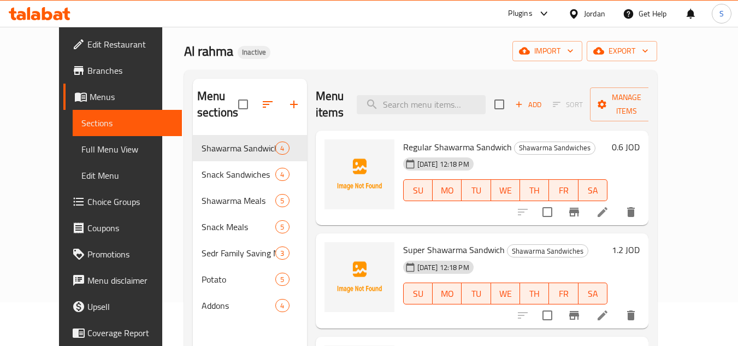
click at [87, 39] on span "Edit Restaurant" at bounding box center [130, 44] width 86 height 13
